Goal: Book appointment/travel/reservation

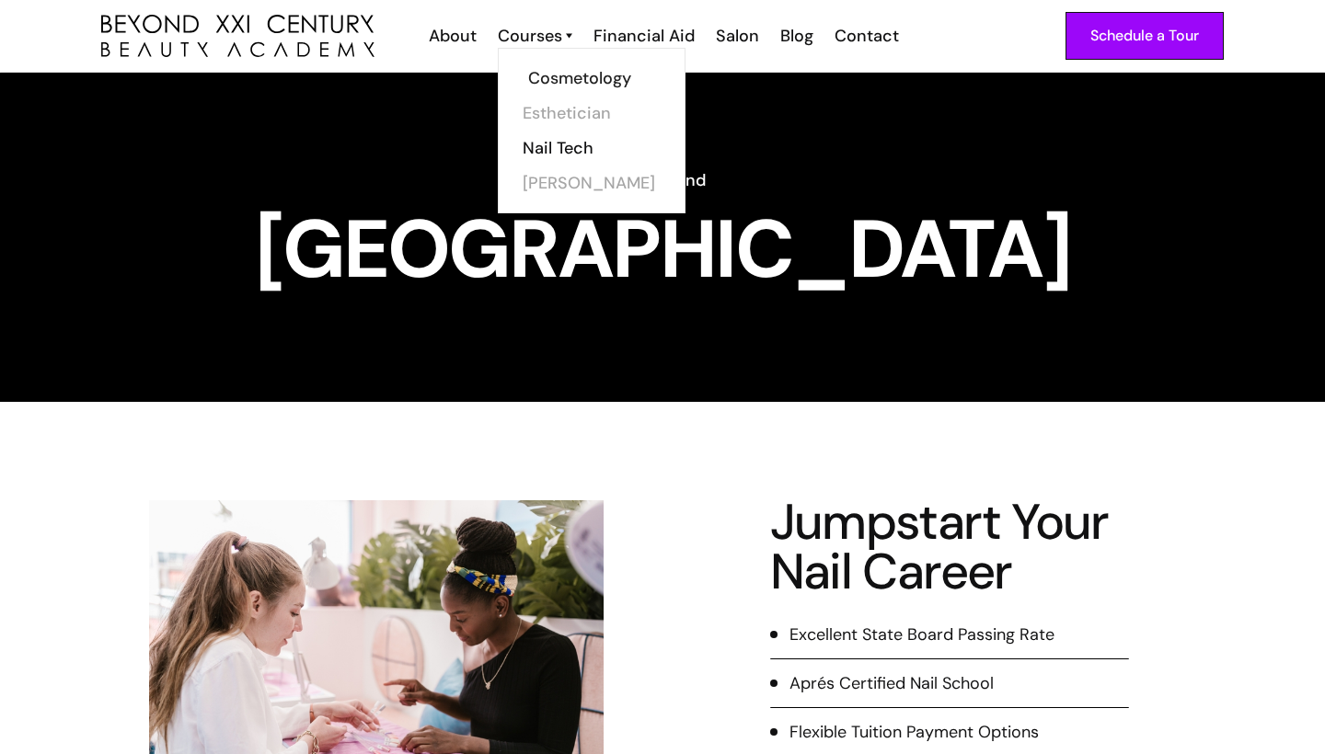
click at [548, 66] on link "Cosmetology" at bounding box center [597, 78] width 138 height 35
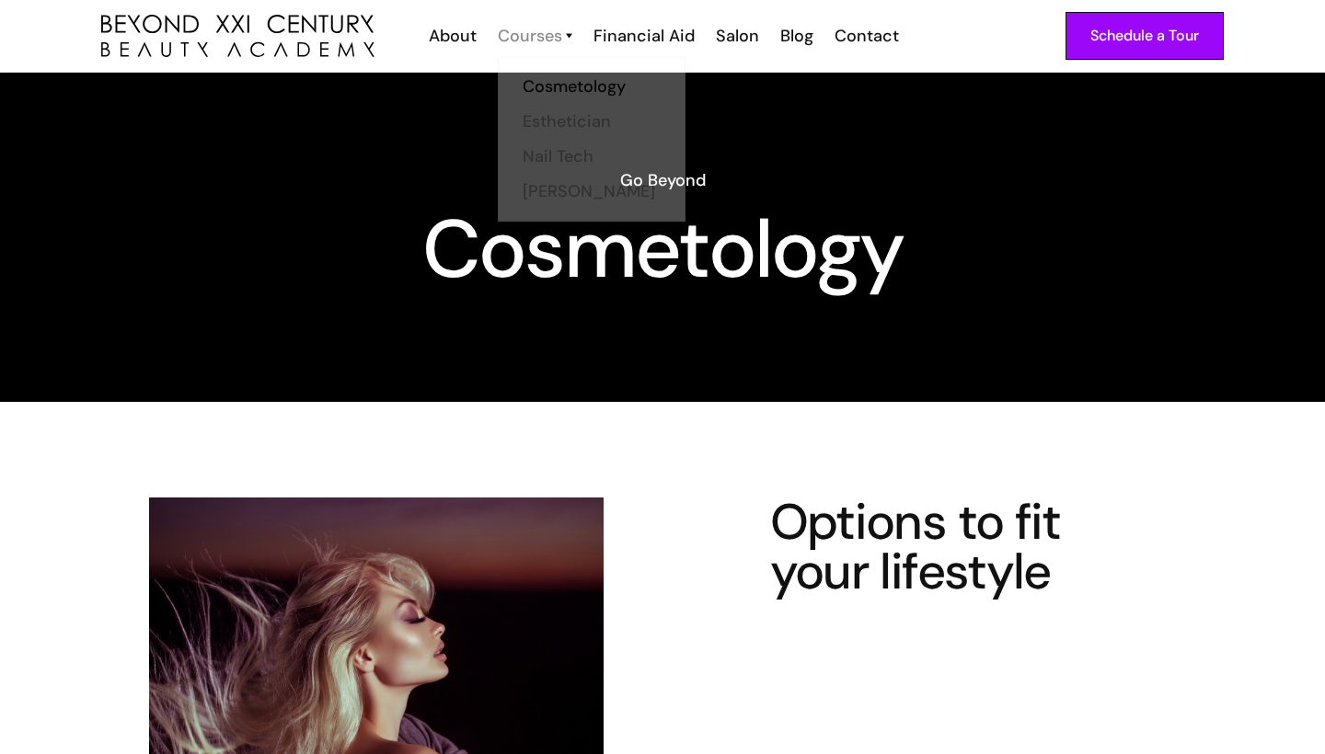
click at [540, 47] on div "Courses" at bounding box center [530, 36] width 64 height 24
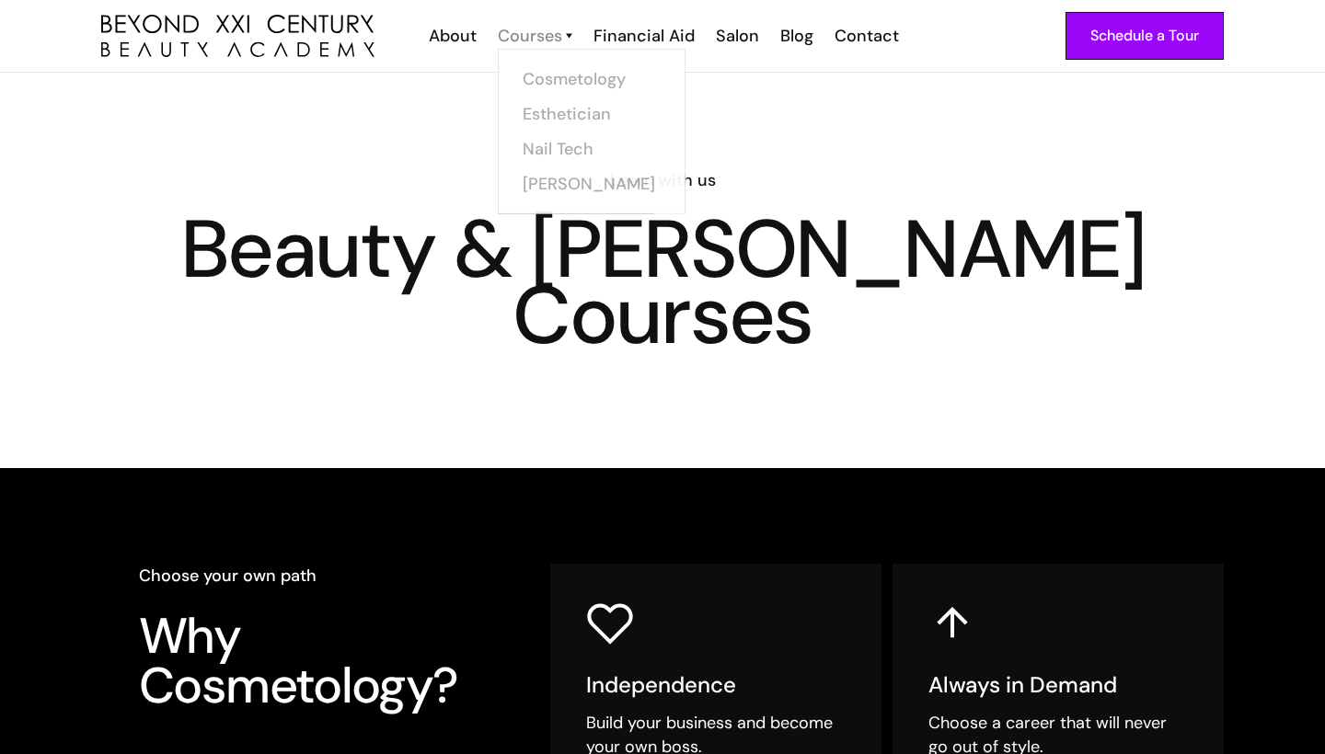
click at [526, 29] on div "Courses" at bounding box center [530, 36] width 64 height 24
click at [551, 140] on link "Nail Tech" at bounding box center [597, 148] width 138 height 35
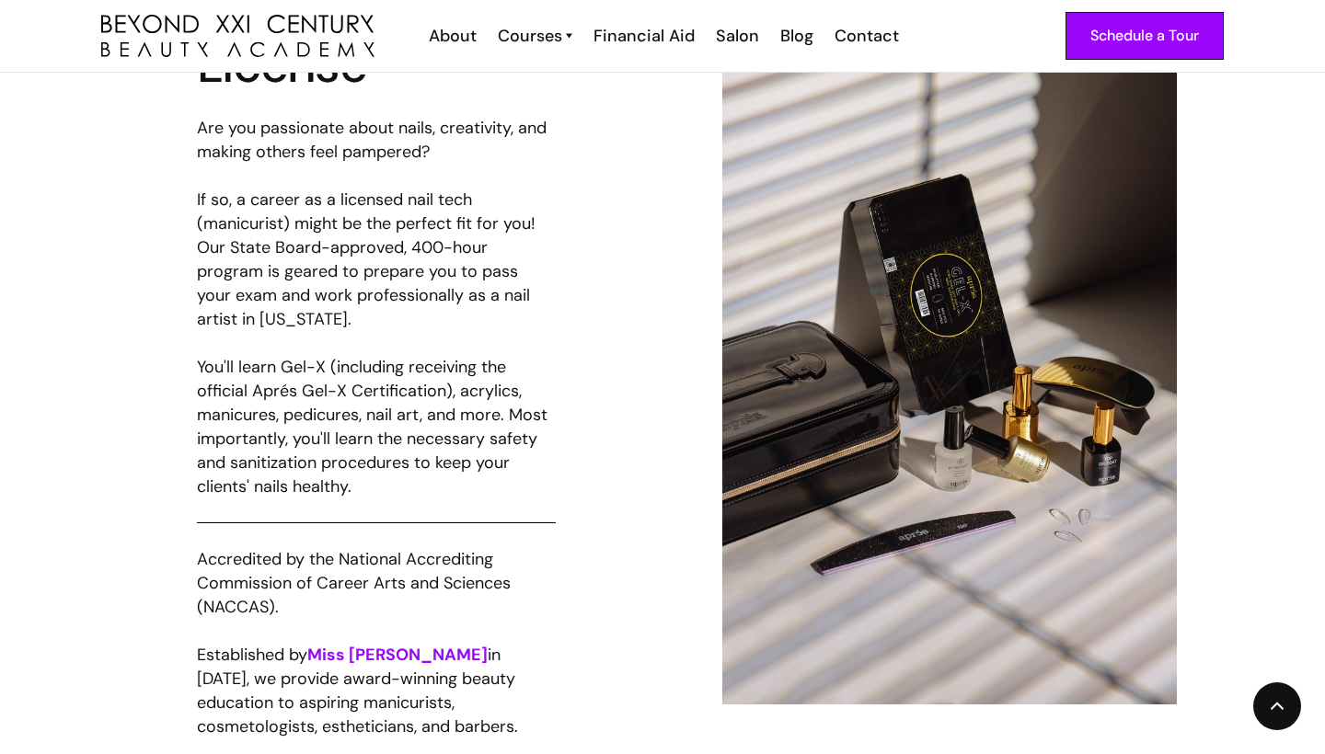
scroll to position [965, 0]
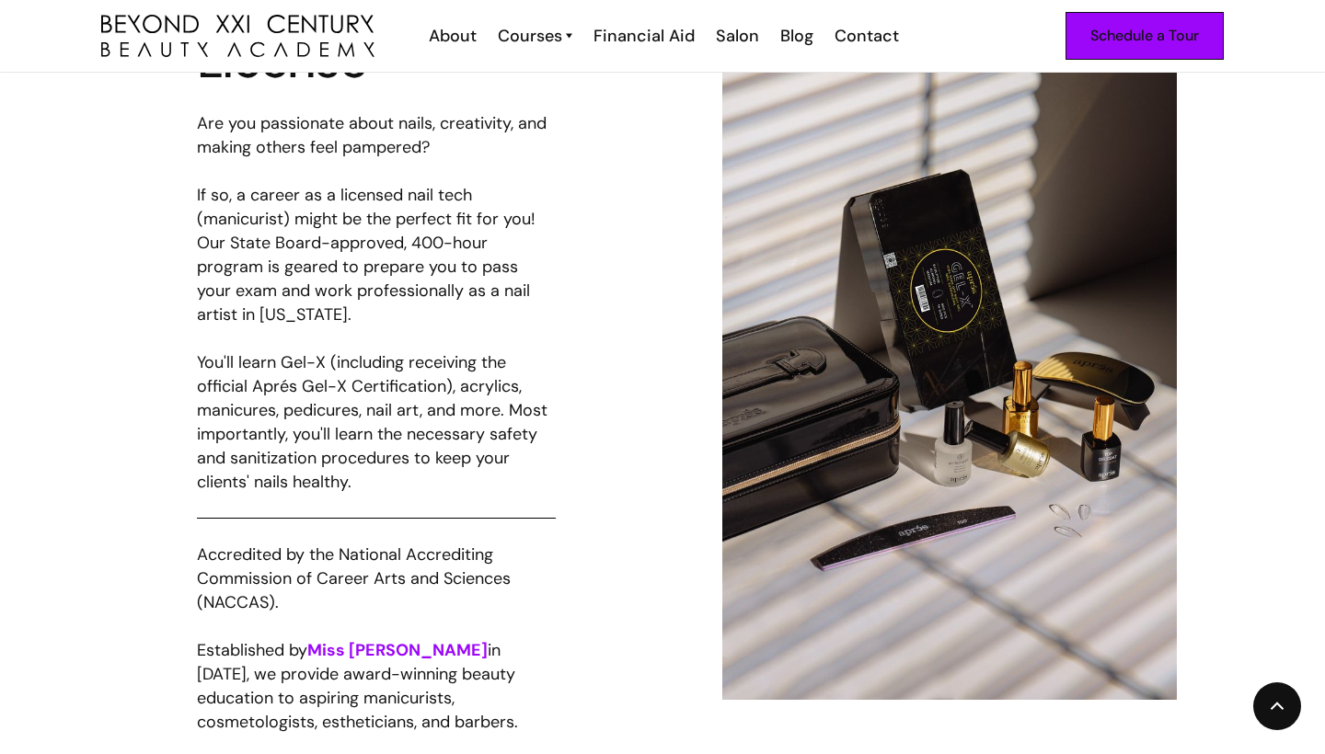
click at [1101, 33] on div "Schedule a Tour" at bounding box center [1144, 36] width 109 height 24
